Goal: Register for event/course

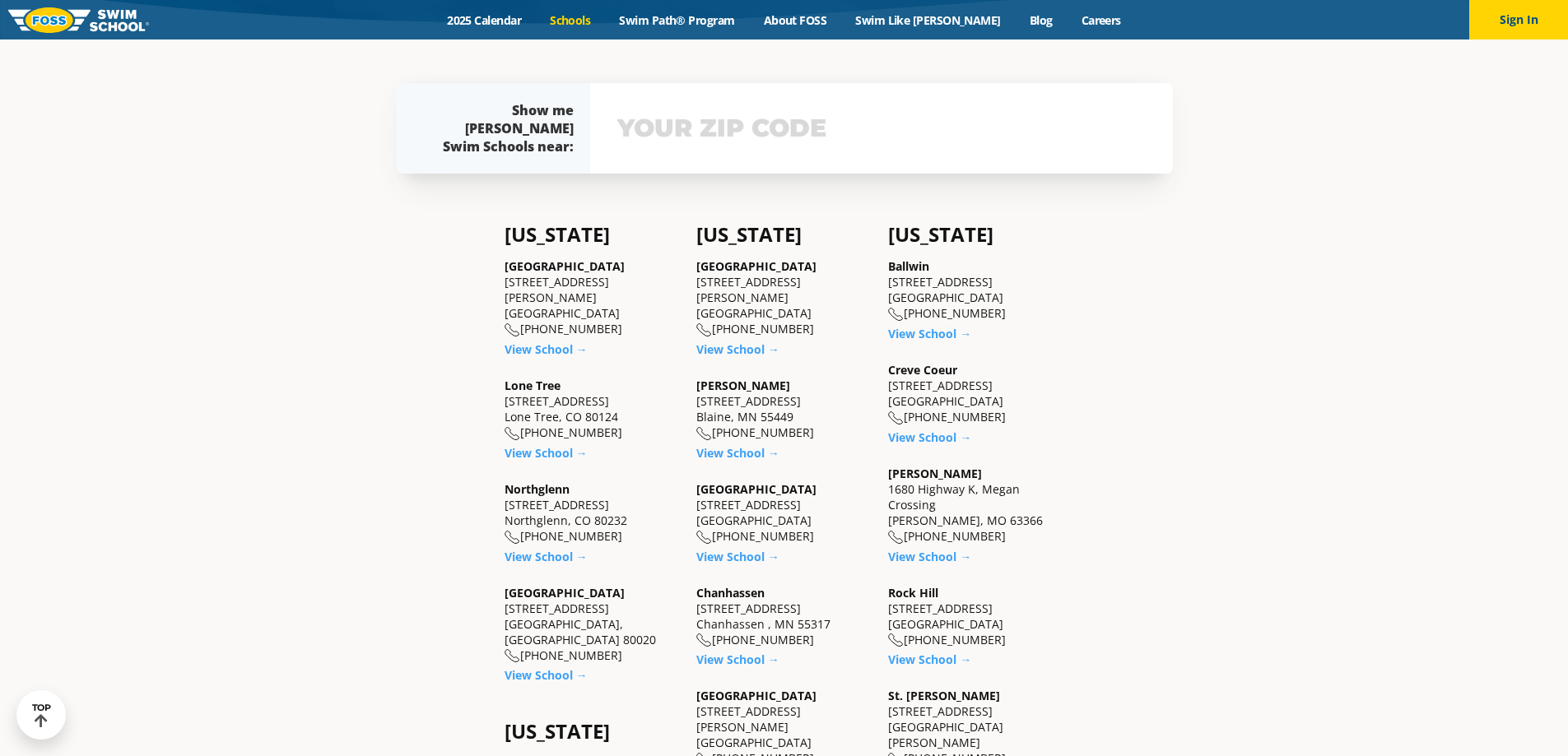
scroll to position [488, 0]
type input "60657"
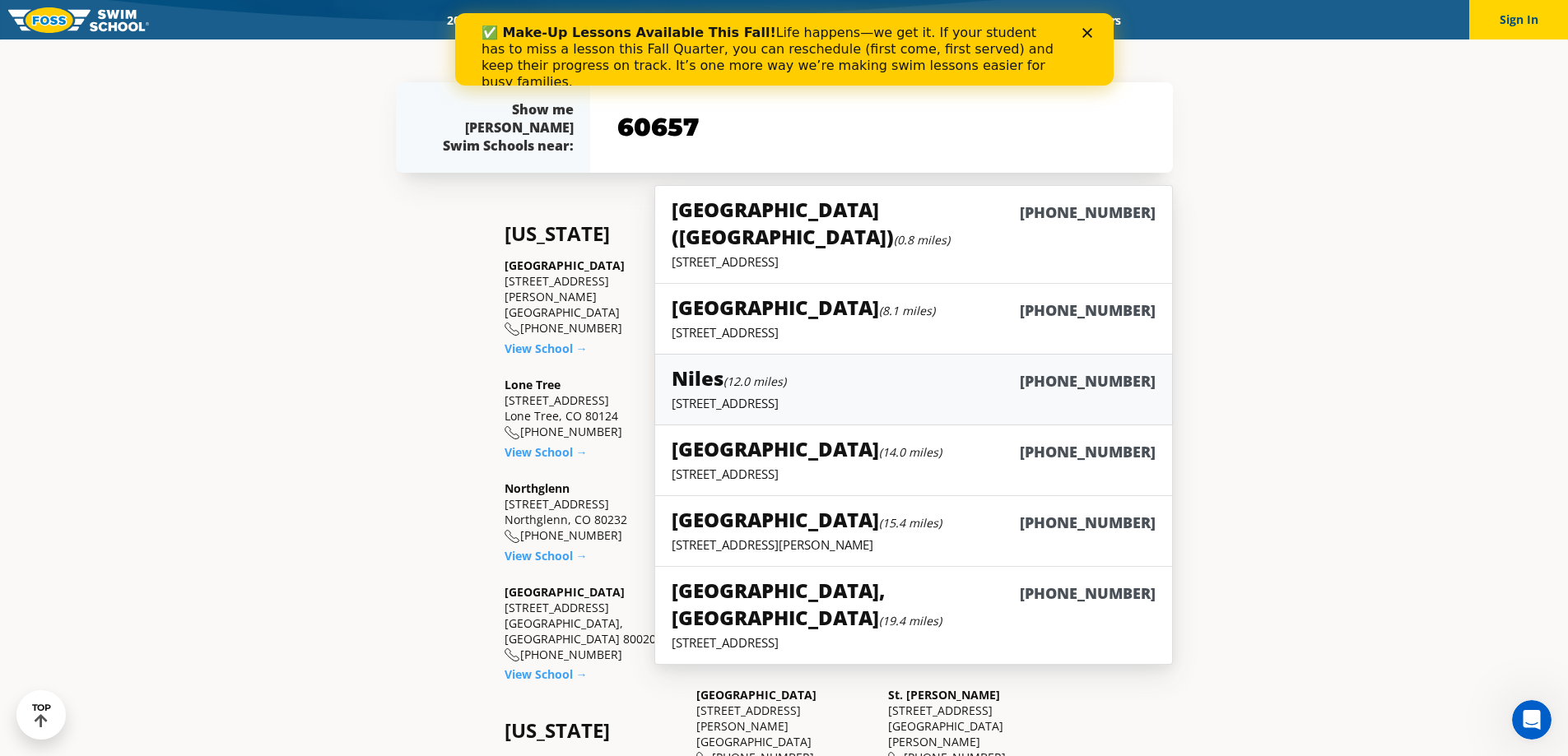
scroll to position [0, 0]
click at [819, 217] on h5 "[GEOGRAPHIC_DATA] ([GEOGRAPHIC_DATA]) (0.8 miles)" at bounding box center [845, 223] width 347 height 54
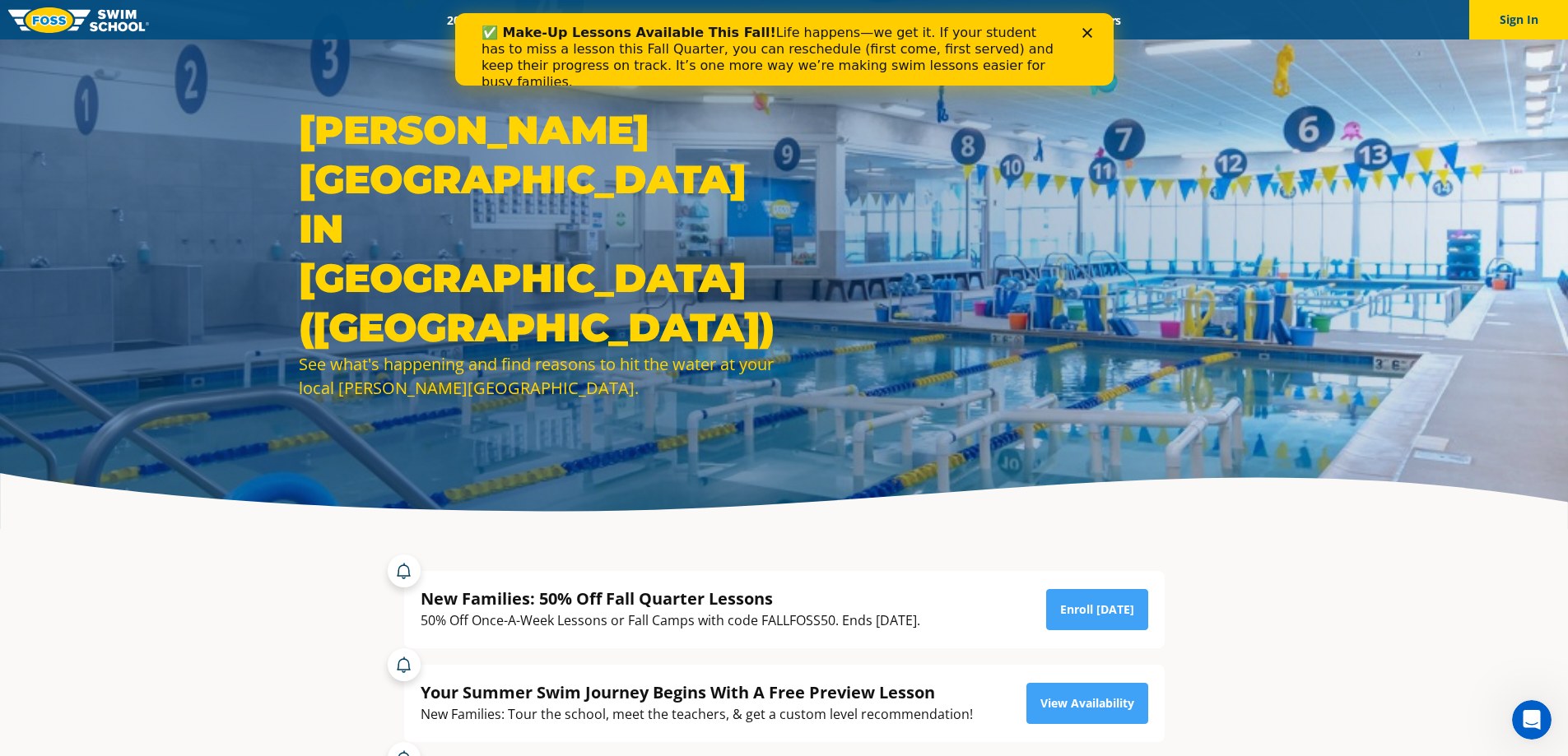
click at [1084, 30] on polygon "Close" at bounding box center [1086, 32] width 10 height 10
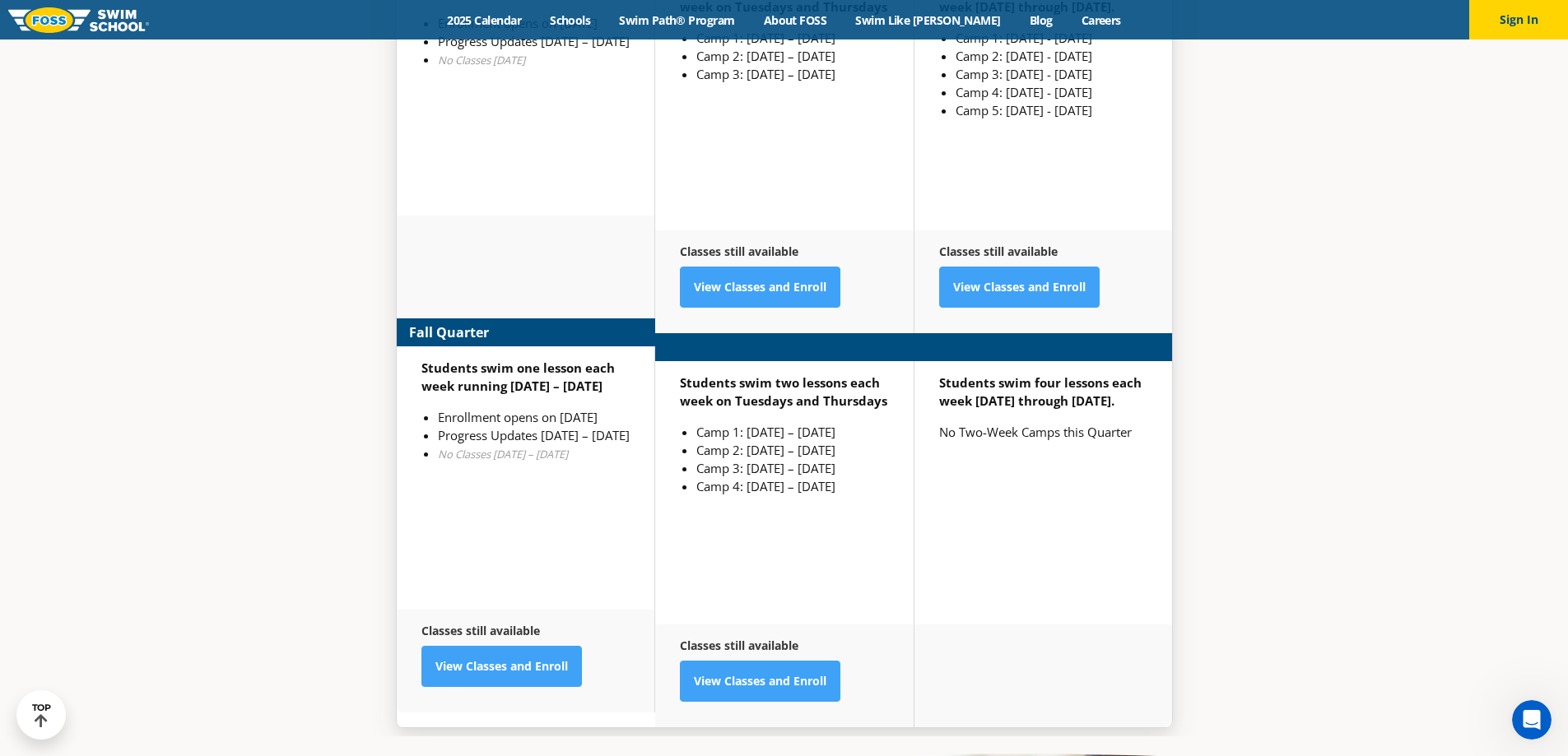
scroll to position [4382, 0]
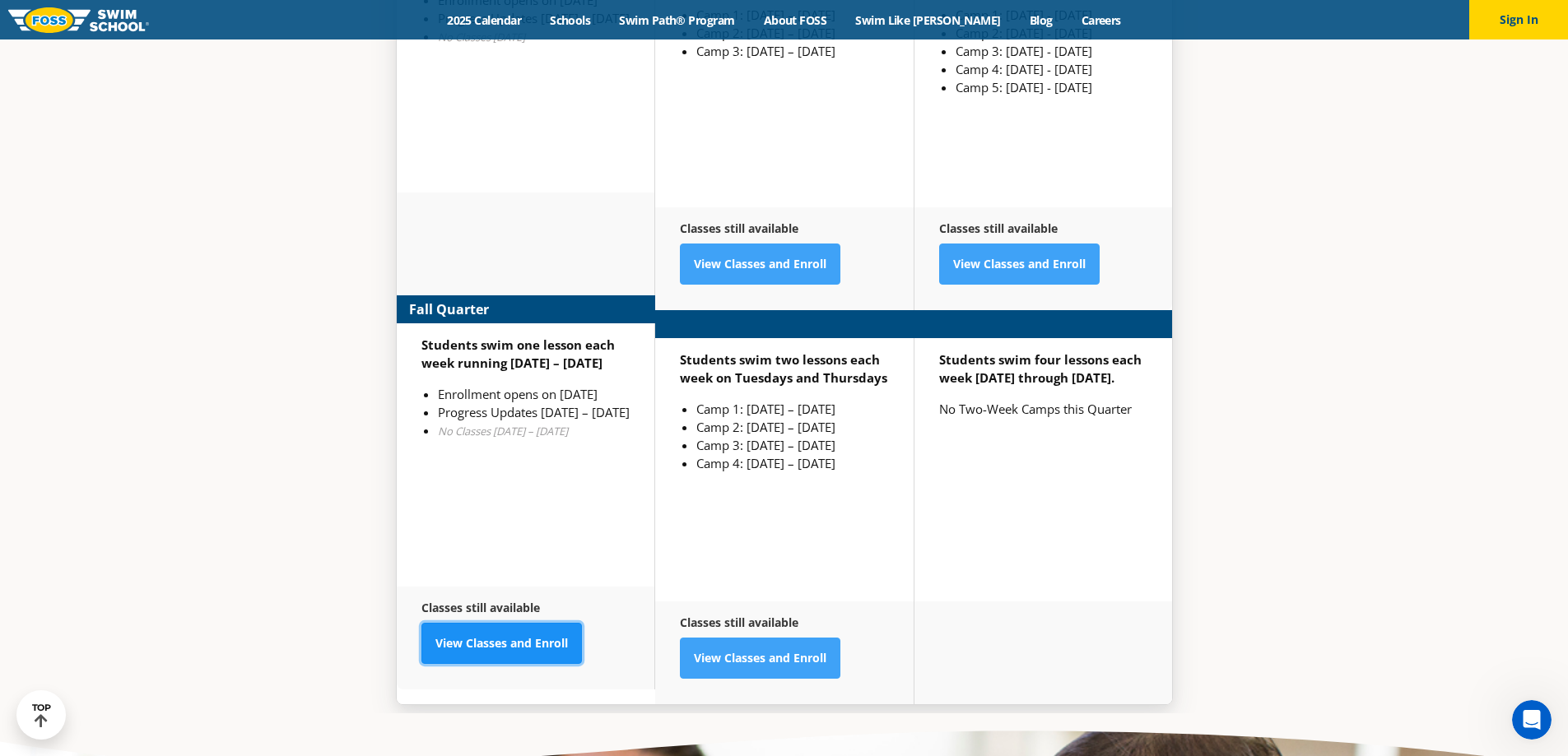
click at [530, 623] on link "View Classes and Enroll" at bounding box center [501, 644] width 161 height 41
